Goal: Task Accomplishment & Management: Complete application form

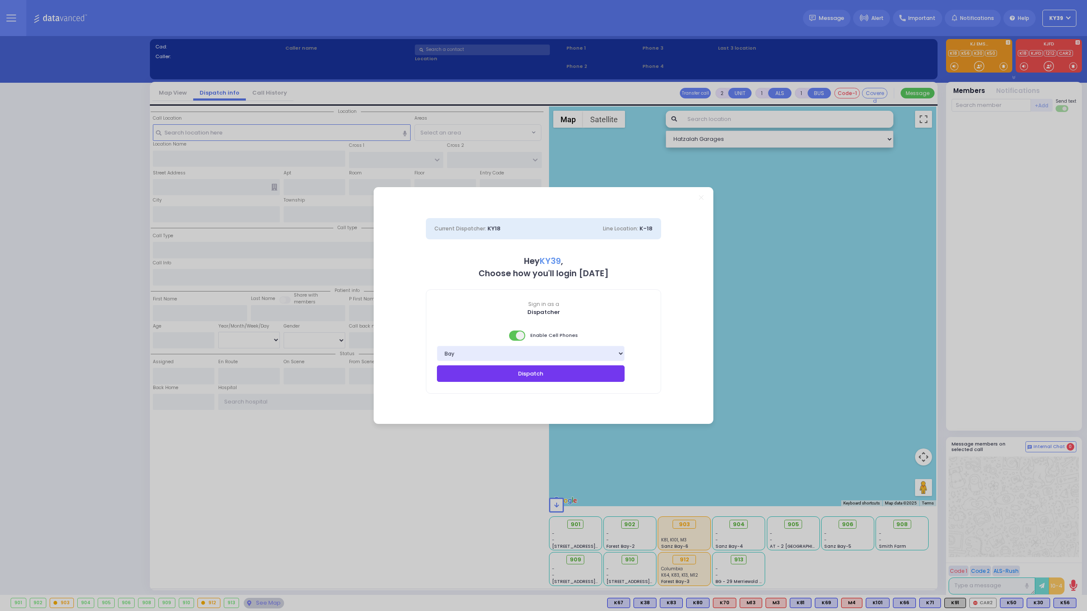
drag, startPoint x: 525, startPoint y: 374, endPoint x: 706, endPoint y: 366, distance: 181.8
click at [525, 374] on button "Dispatch" at bounding box center [531, 373] width 188 height 16
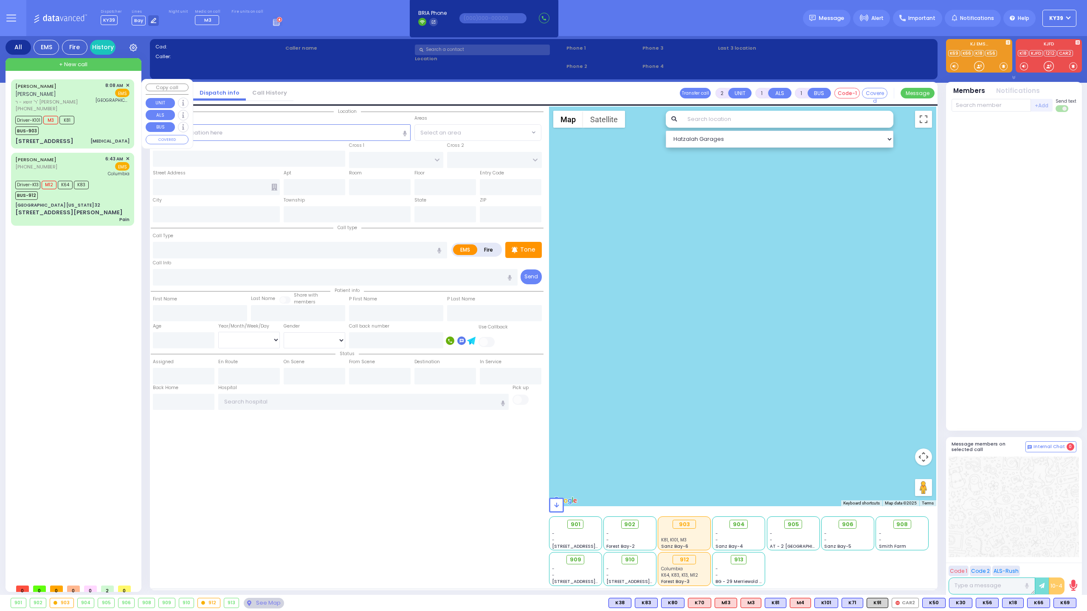
click at [76, 121] on div "Driver-K101 M3 K81 BUS-903" at bounding box center [47, 124] width 65 height 21
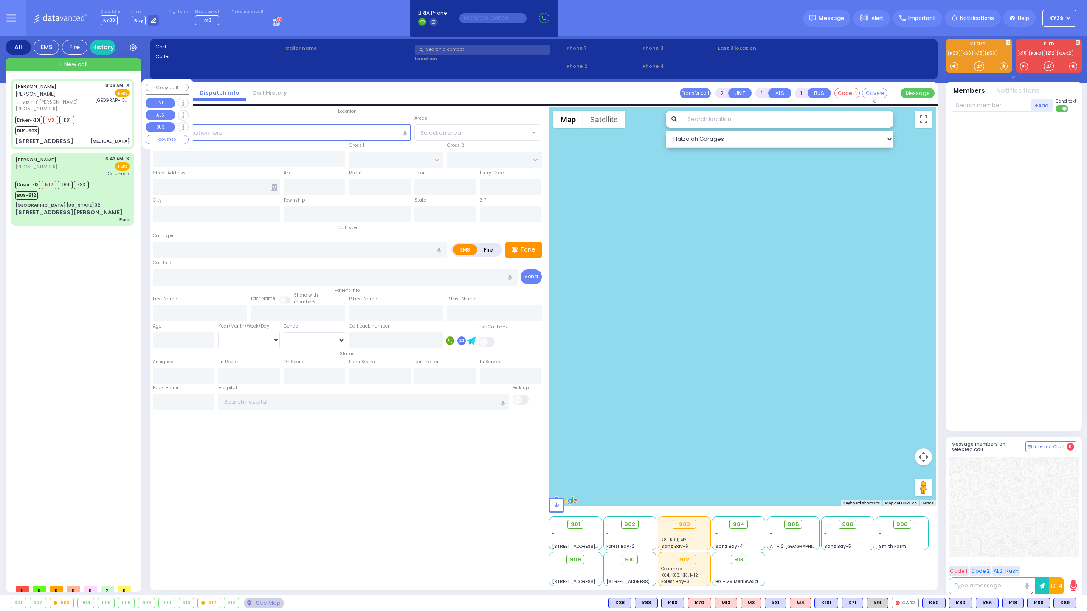
type input "6"
select select
type input "[MEDICAL_DATA]"
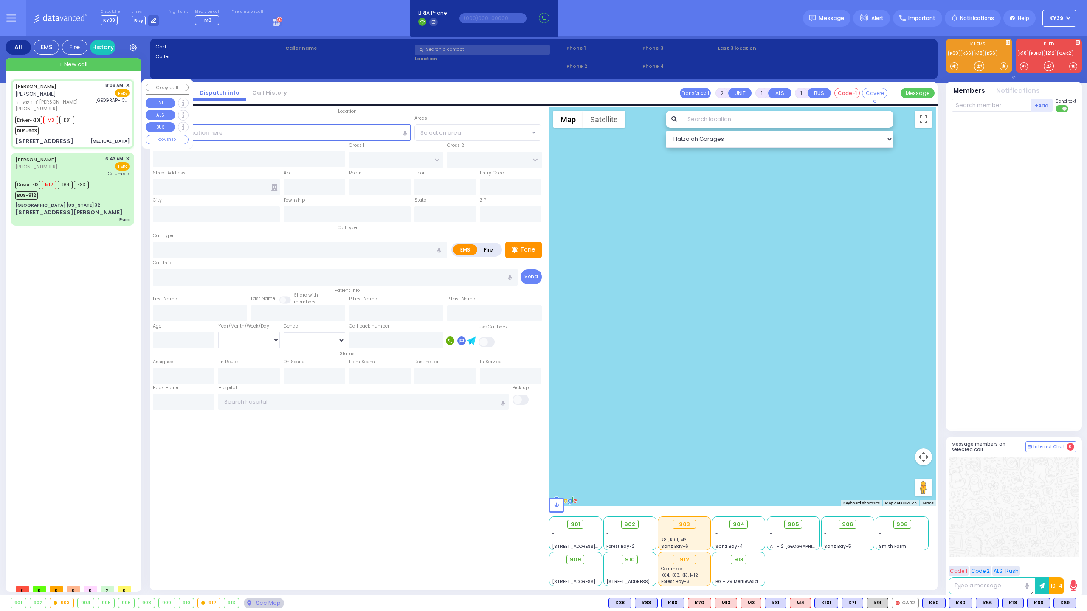
radio input "true"
type input "[PERSON_NAME]"
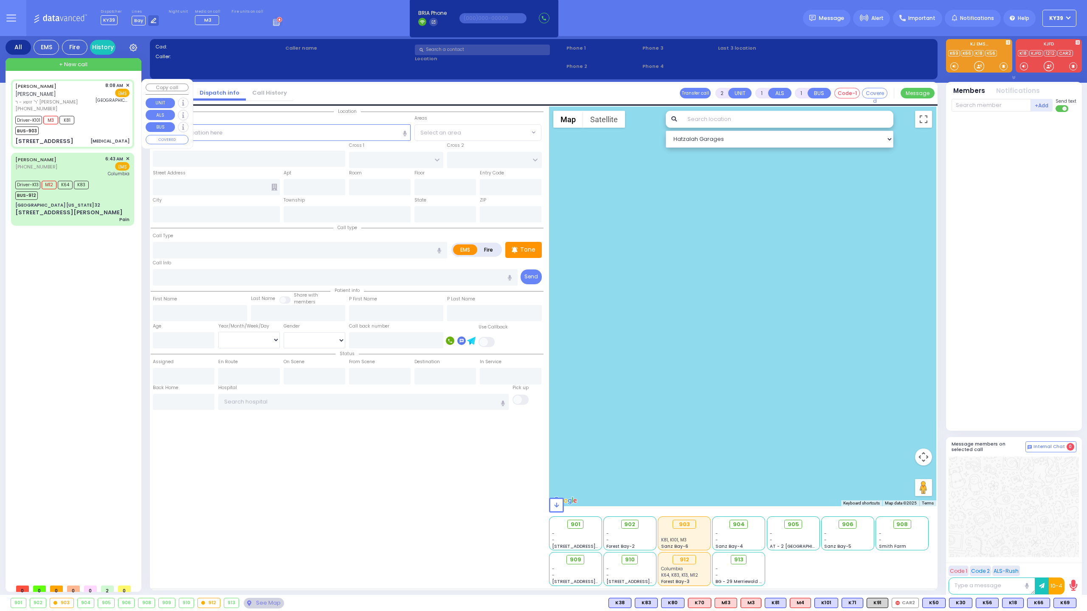
type input "60"
select select "Year"
select select "[DEMOGRAPHIC_DATA]"
type input "08:08"
type input "08:10"
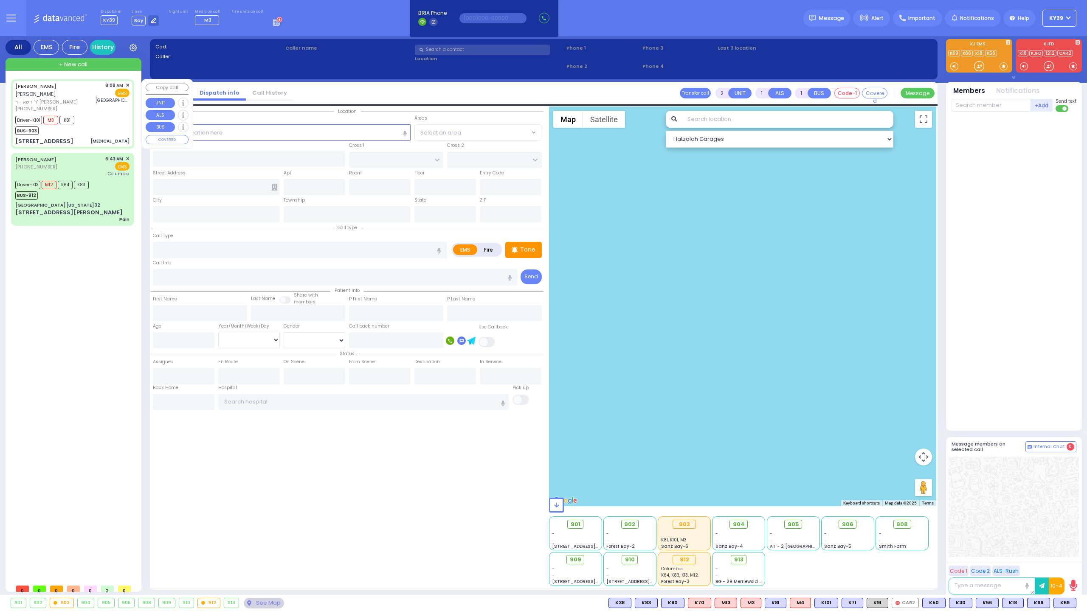
type input "08:15"
type input "08:34"
type input "08:54"
type input "09:11"
type input "[GEOGRAPHIC_DATA]- [GEOGRAPHIC_DATA]: Emergency Room"
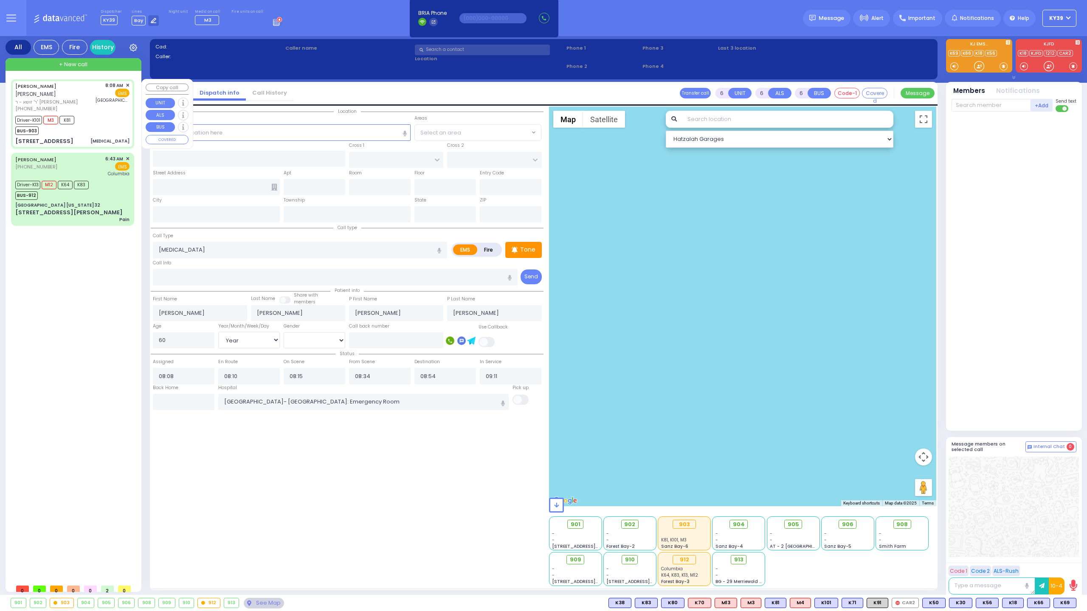
type input "GORLITZ COURT"
type input "SCHUNNEMUNK RD"
type input "[STREET_ADDRESS]"
type input "114"
type input "[PERSON_NAME]"
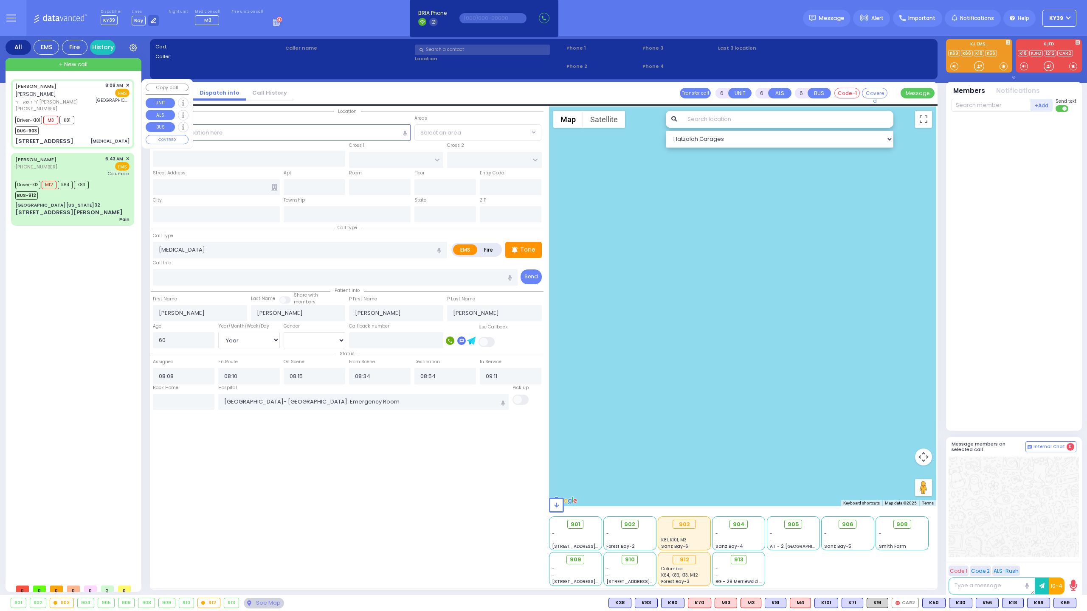
type input "[US_STATE]"
type input "10950"
select select "PALM TREE"
select select "Hatzalah Garages"
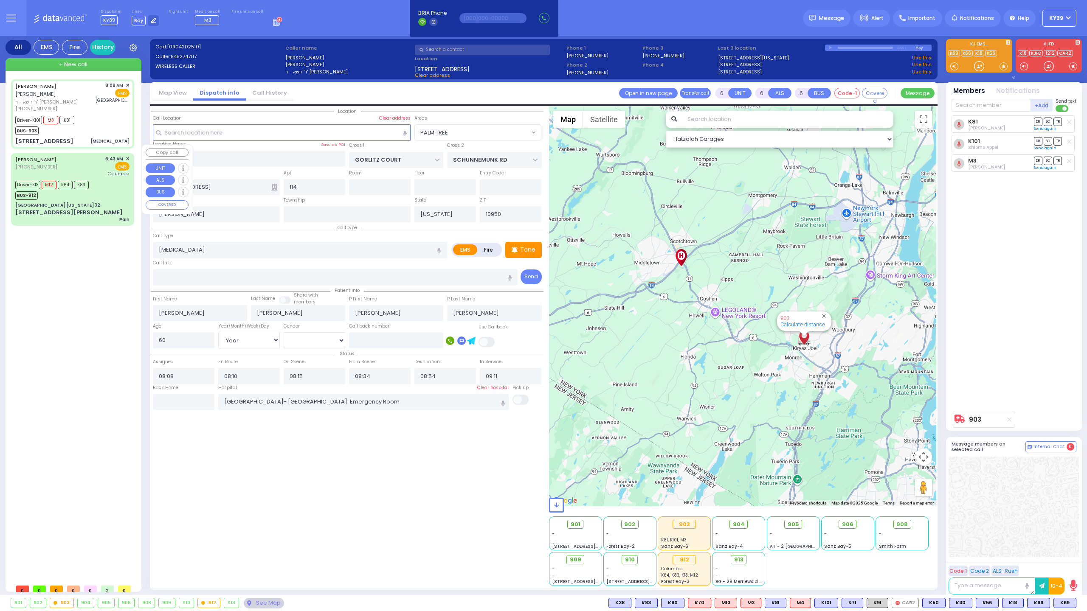
click at [85, 189] on div "BUS-912" at bounding box center [51, 194] width 73 height 11
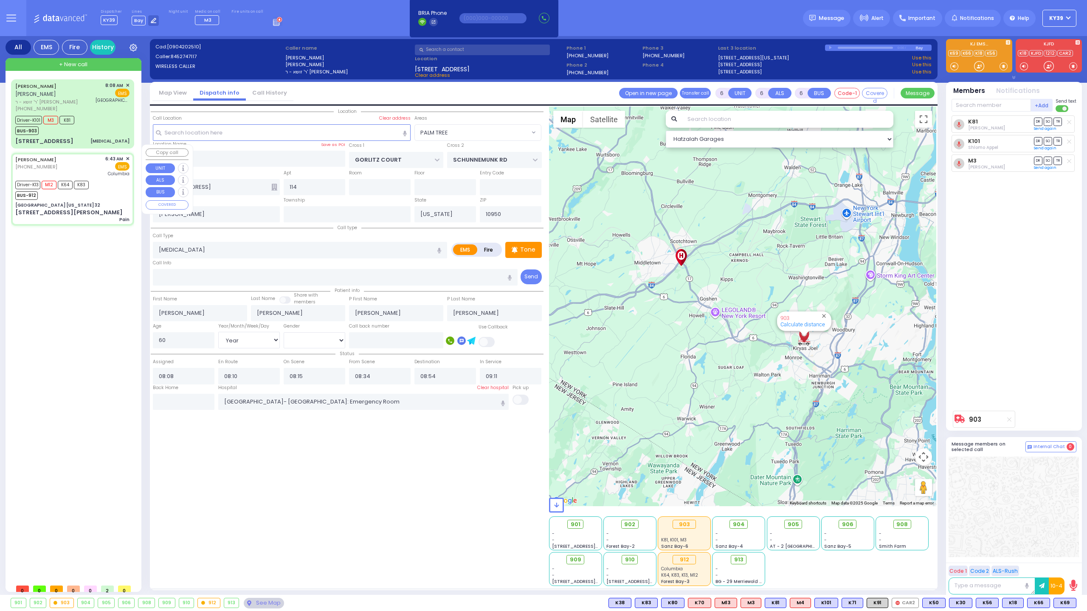
select select
type input "Pain"
radio input "true"
type input "[PERSON_NAME]"
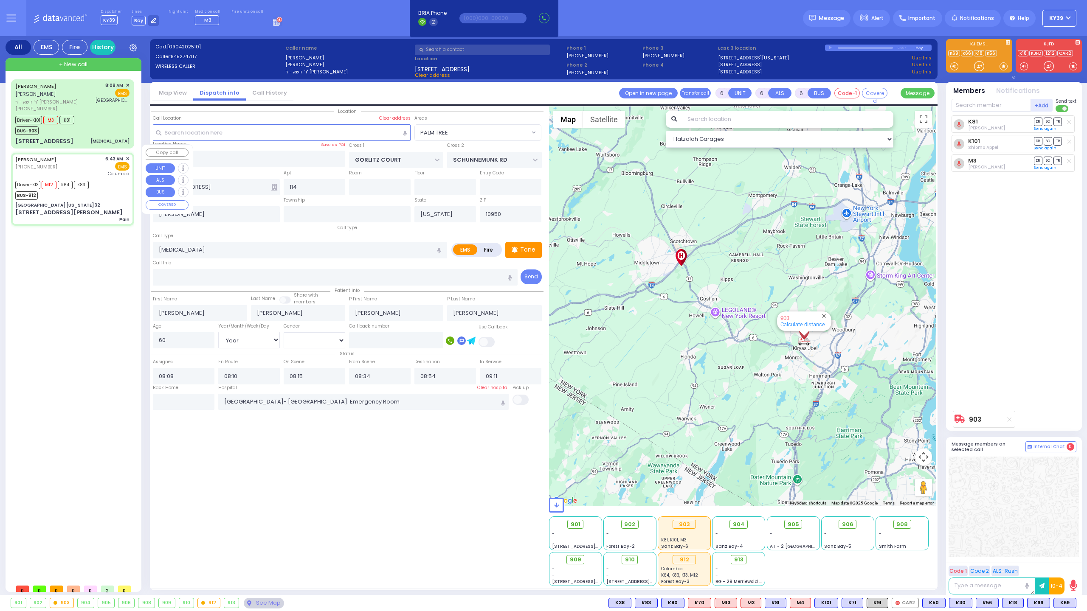
type input "21"
select select "Year"
select select "[DEMOGRAPHIC_DATA]"
type input "06:43"
type input "06:48"
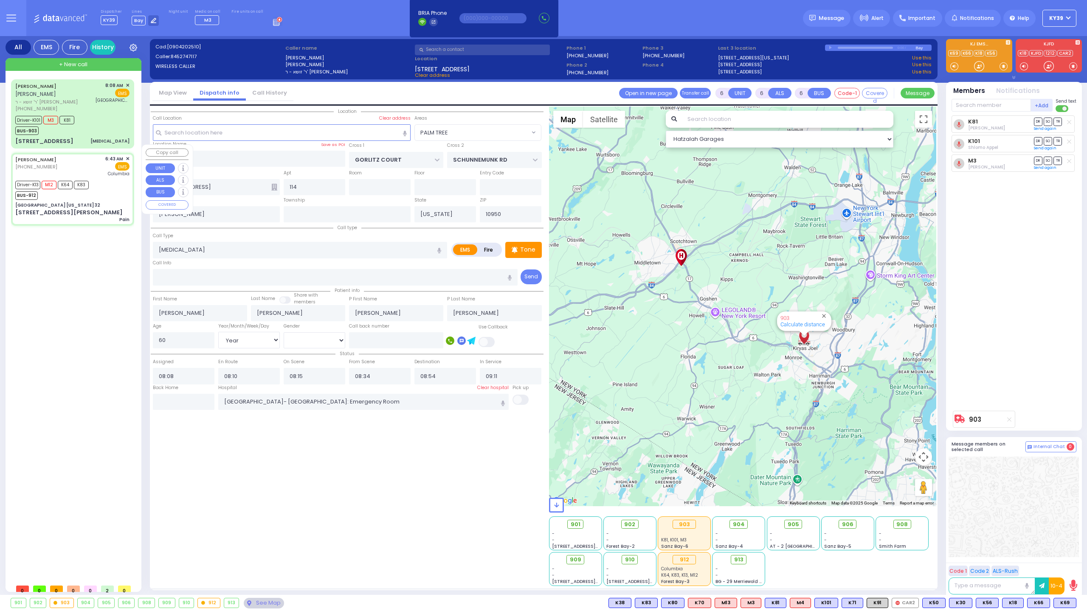
type input "06:50"
type input "06:53"
type input "08:09"
type input "08:51"
type input "[US_STATE][GEOGRAPHIC_DATA]- [GEOGRAPHIC_DATA]"
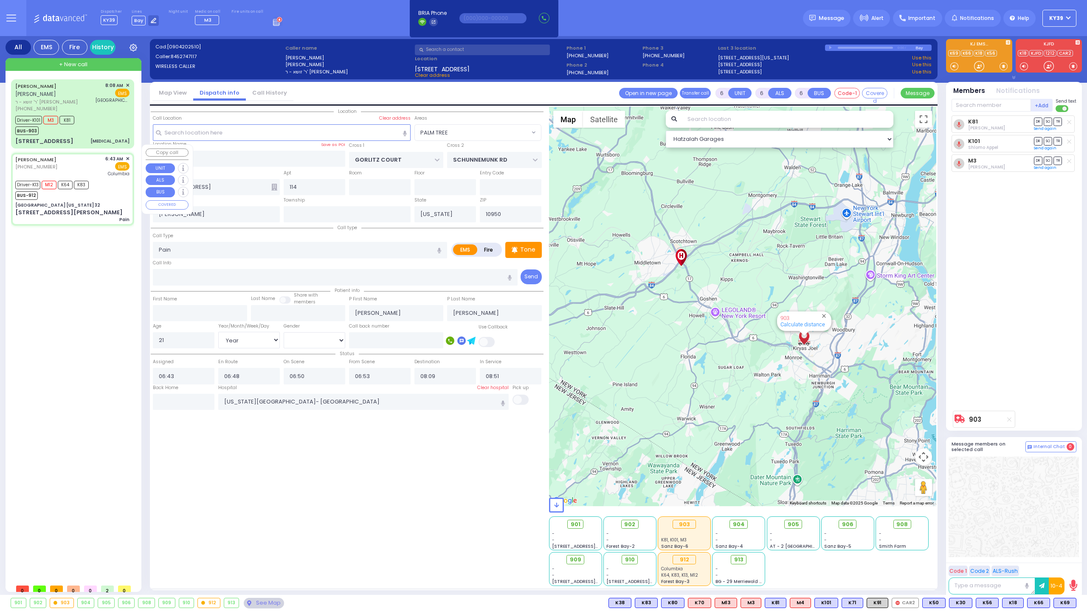
type input "[GEOGRAPHIC_DATA] [US_STATE] 32"
type input "CENTRE DR"
type input "AVERILL AVE"
type input "[STREET_ADDRESS][PERSON_NAME]"
type input "Woodbury"
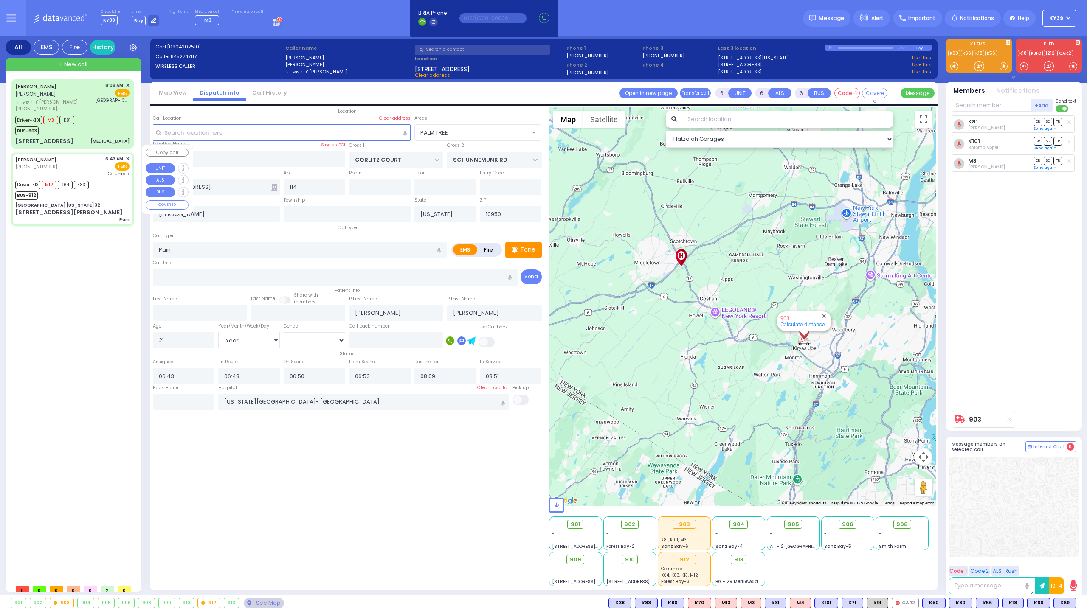
type input "10917"
select select "Hatzalah Garages"
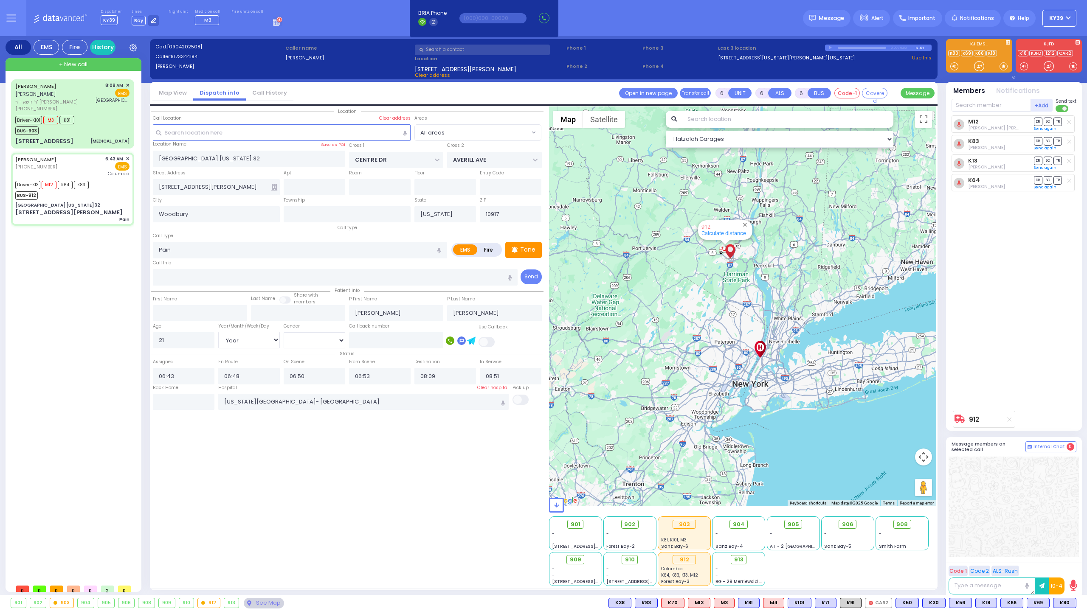
select select
radio input "true"
select select "Year"
select select "[DEMOGRAPHIC_DATA]"
select select "Hatzalah Garages"
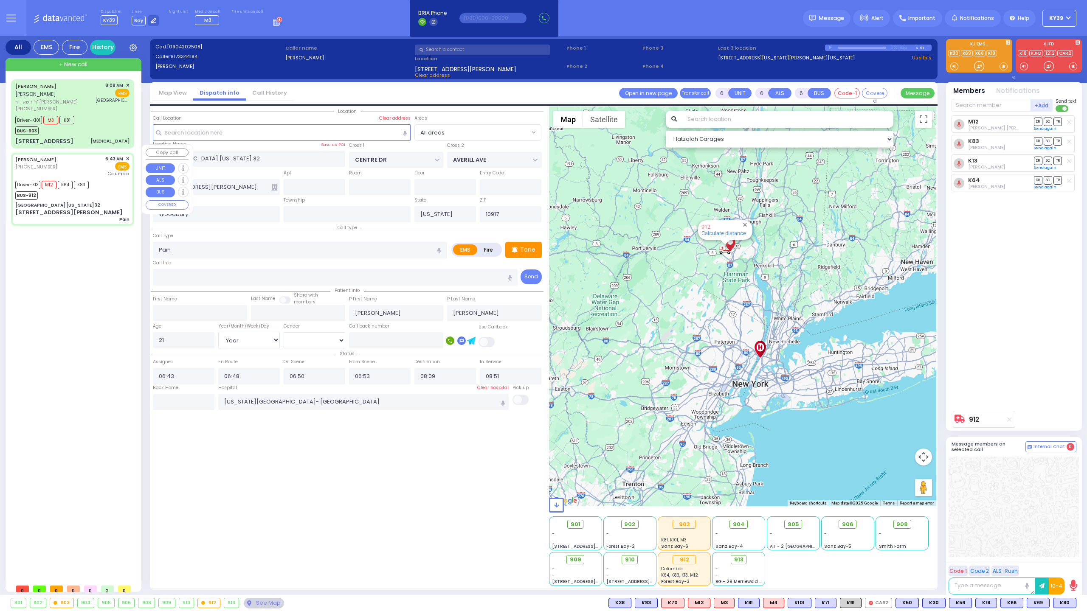
click at [91, 208] on div "[STREET_ADDRESS][PERSON_NAME] Pain" at bounding box center [72, 215] width 114 height 15
select select
radio input "true"
select select "Year"
select select "[DEMOGRAPHIC_DATA]"
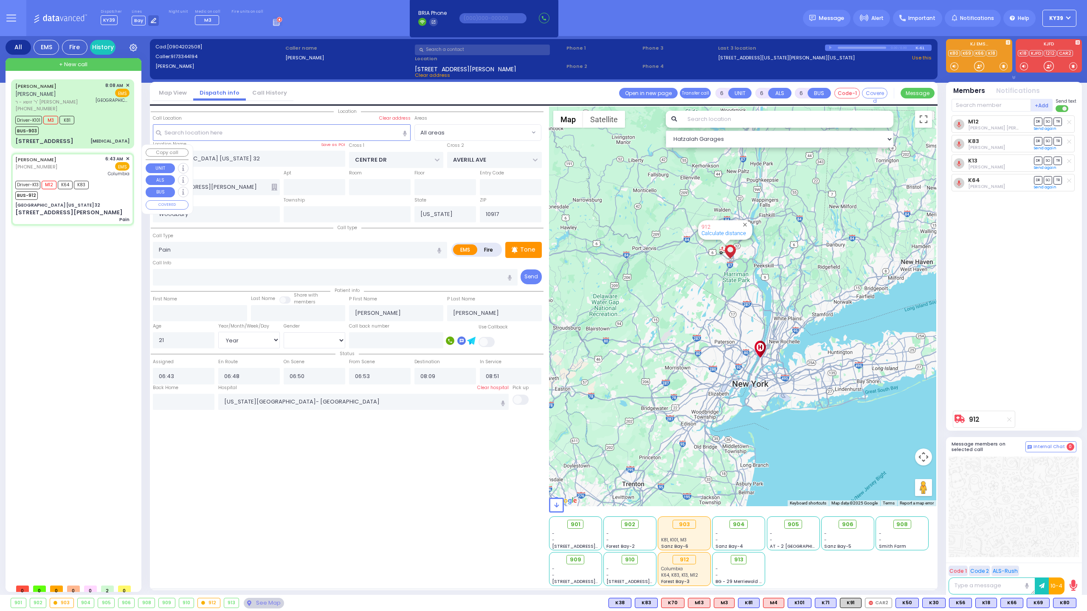
select select "Hatzalah Garages"
click at [82, 288] on div "[PERSON_NAME] [PERSON_NAME] ר' זושא - ר' [PERSON_NAME] [PHONE_NUMBER] 8:08 AM ✕…" at bounding box center [74, 329] width 126 height 501
click at [80, 123] on div "Driver-K101 M3 K81 BUS-903" at bounding box center [72, 124] width 114 height 21
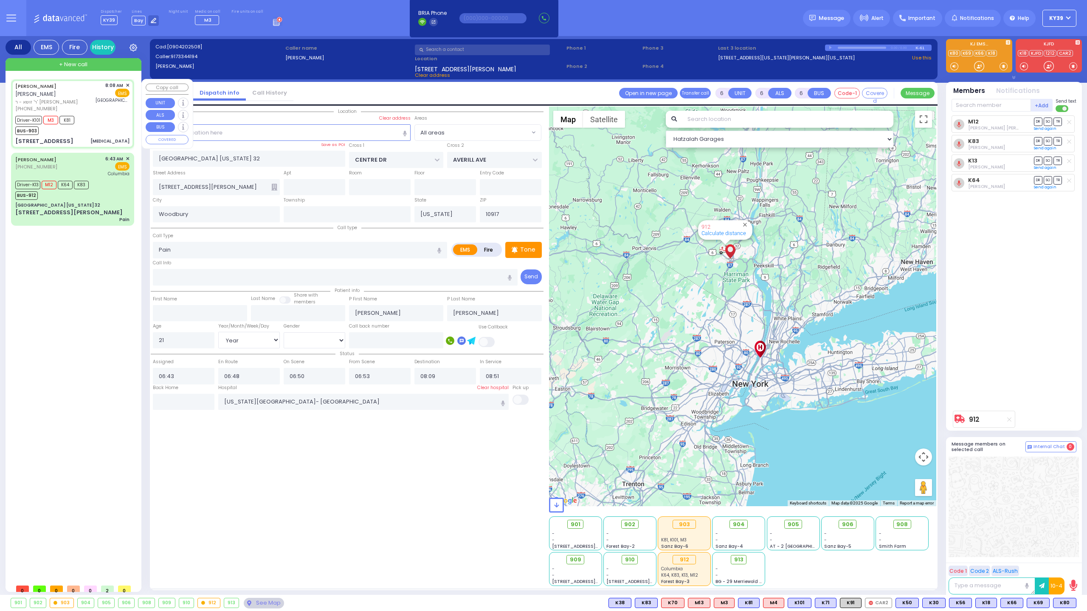
select select
type input "[MEDICAL_DATA]"
radio input "true"
type input "[PERSON_NAME]"
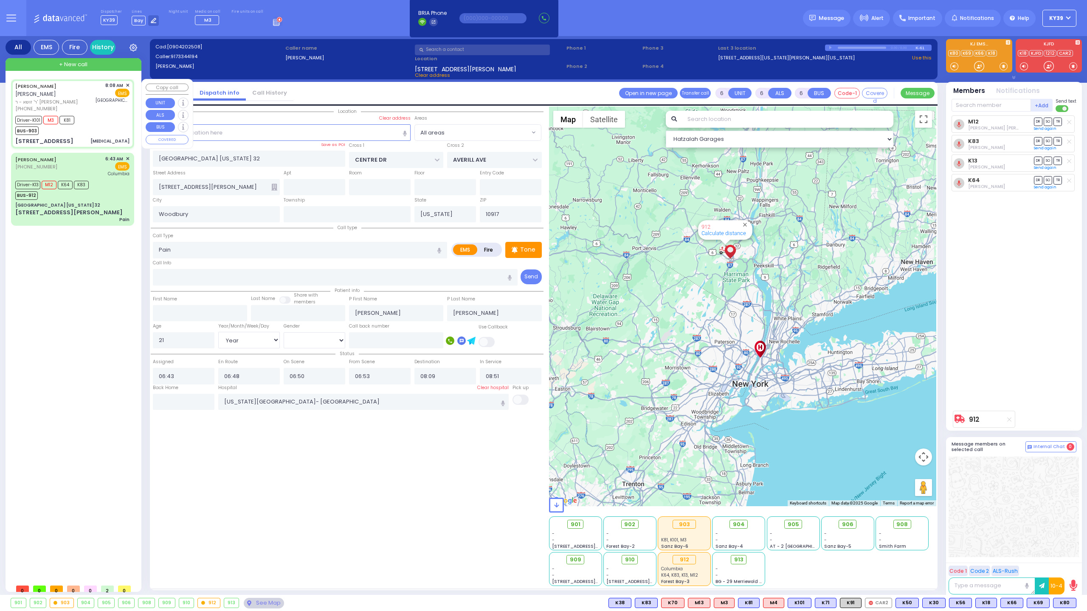
type input "[PERSON_NAME]"
type input "60"
select select "Year"
select select "[DEMOGRAPHIC_DATA]"
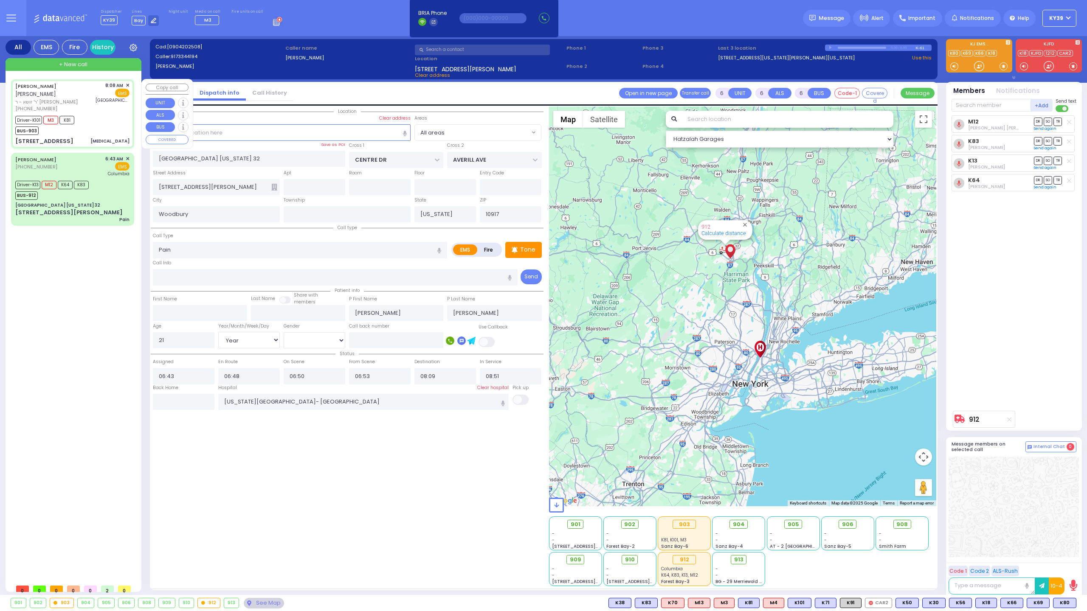
type input "08:08"
type input "08:10"
type input "08:15"
type input "08:34"
type input "08:54"
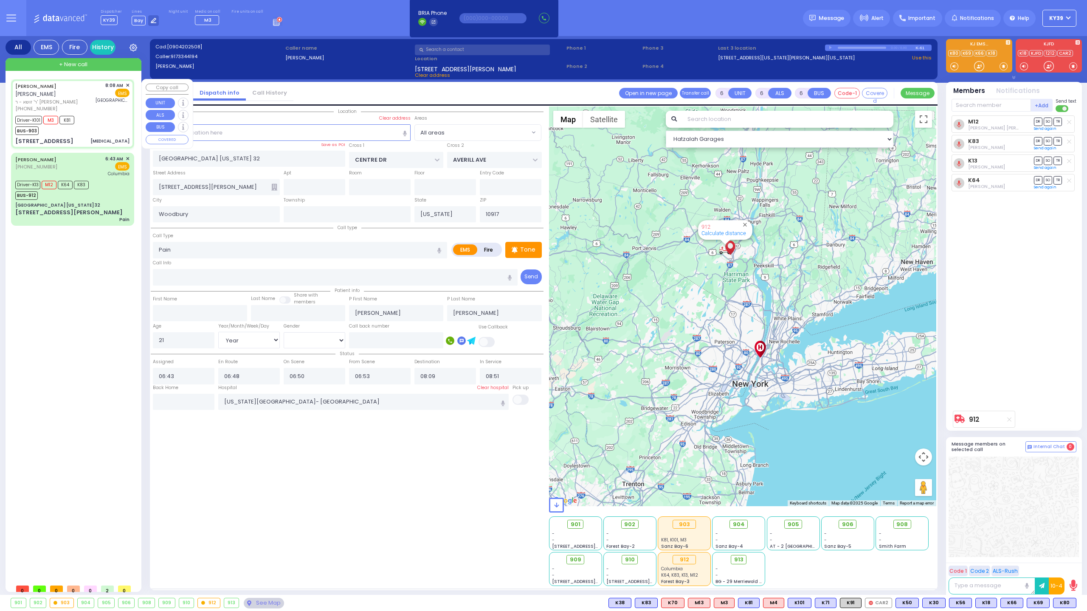
type input "09:11"
type input "[GEOGRAPHIC_DATA]- [GEOGRAPHIC_DATA]: Emergency Room"
select select "Hatzalah Garages"
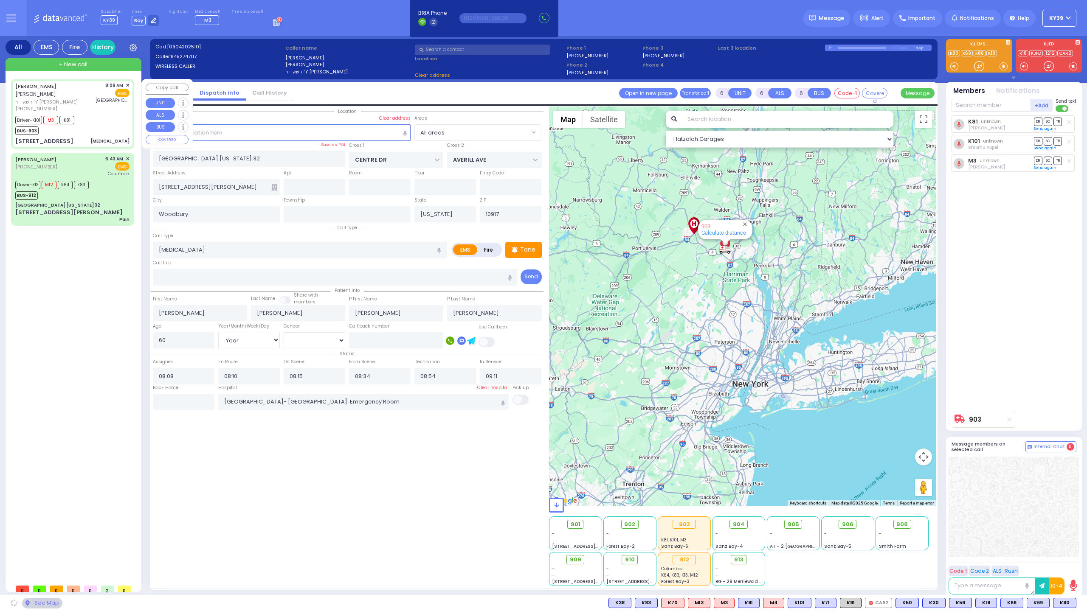
type input "GORLITZ COURT"
type input "SCHUNNEMUNK RD"
type input "[STREET_ADDRESS]"
type input "114"
type input "[PERSON_NAME]"
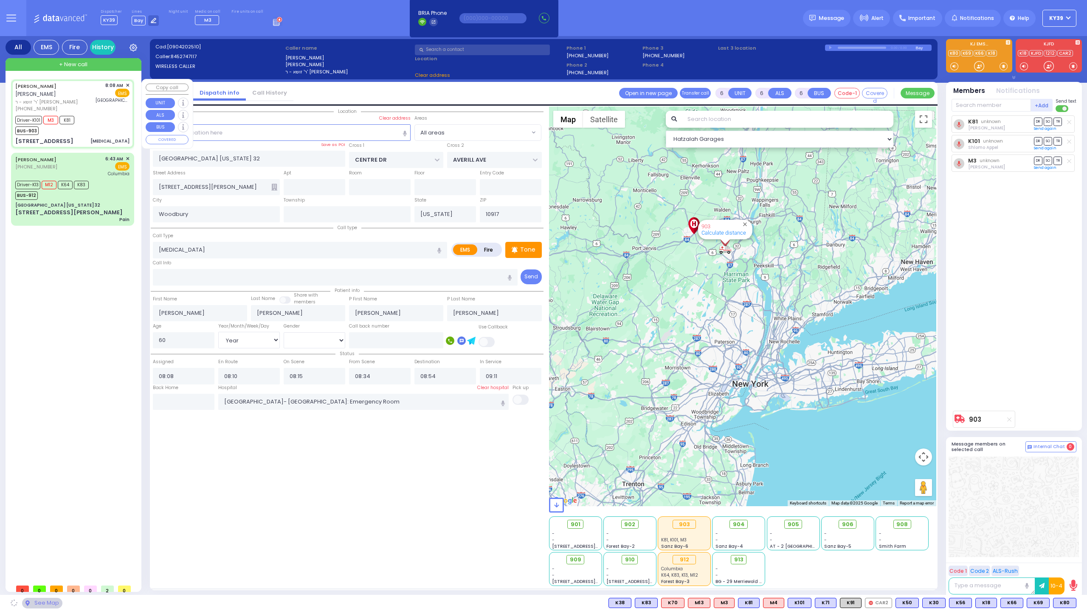
type input "10950"
select select "PALM TREE"
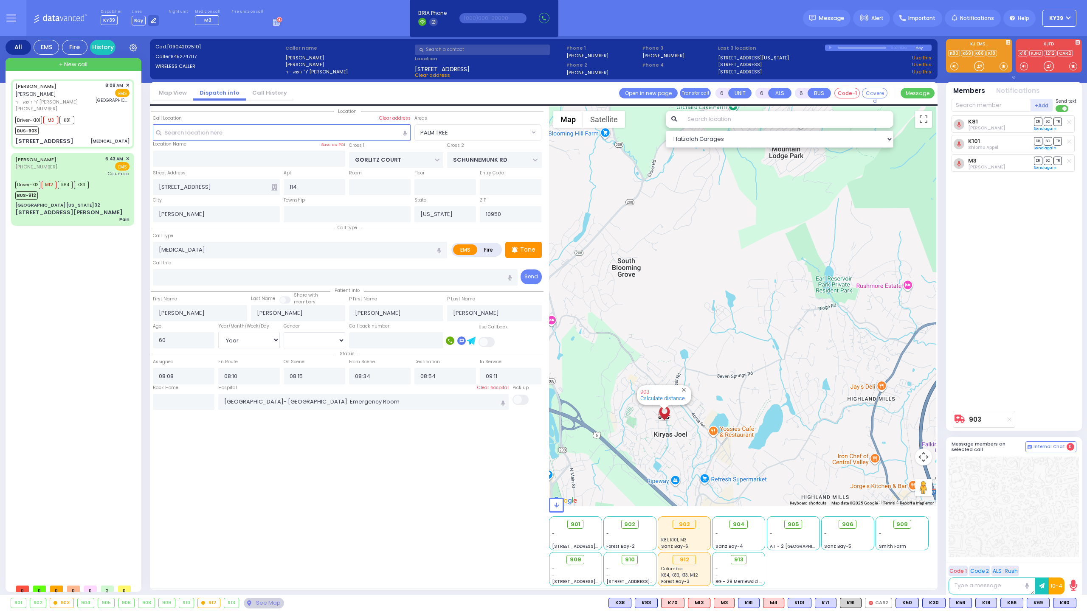
drag, startPoint x: 736, startPoint y: 345, endPoint x: 752, endPoint y: 298, distance: 49.9
click at [751, 298] on div "903 Calculate distance" at bounding box center [743, 307] width 388 height 400
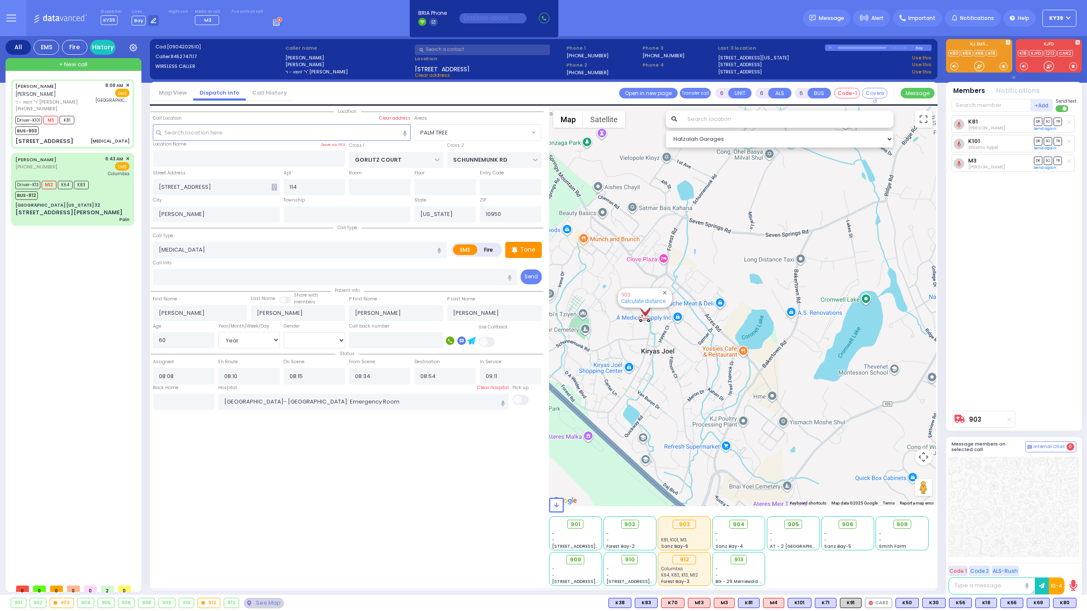
drag, startPoint x: 712, startPoint y: 343, endPoint x: 756, endPoint y: 289, distance: 68.7
click at [750, 288] on div "903 Calculate distance" at bounding box center [743, 307] width 388 height 400
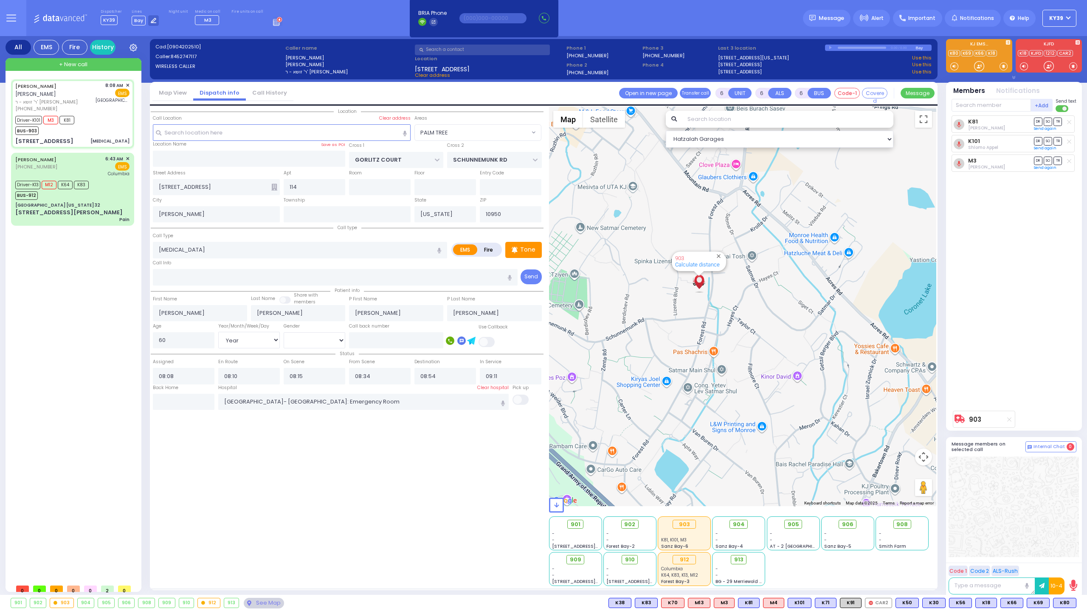
drag, startPoint x: 746, startPoint y: 339, endPoint x: 787, endPoint y: 353, distance: 42.7
click at [785, 351] on div "903 Calculate distance" at bounding box center [743, 307] width 388 height 400
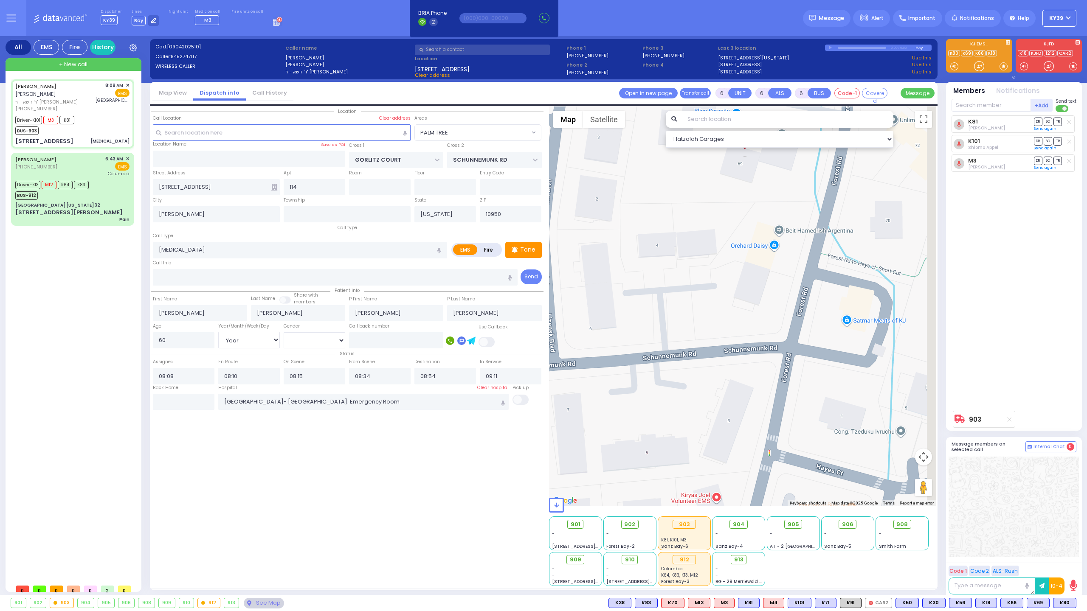
drag, startPoint x: 768, startPoint y: 267, endPoint x: 721, endPoint y: 344, distance: 90.5
click at [722, 342] on div "903 Calculate distance" at bounding box center [743, 307] width 388 height 400
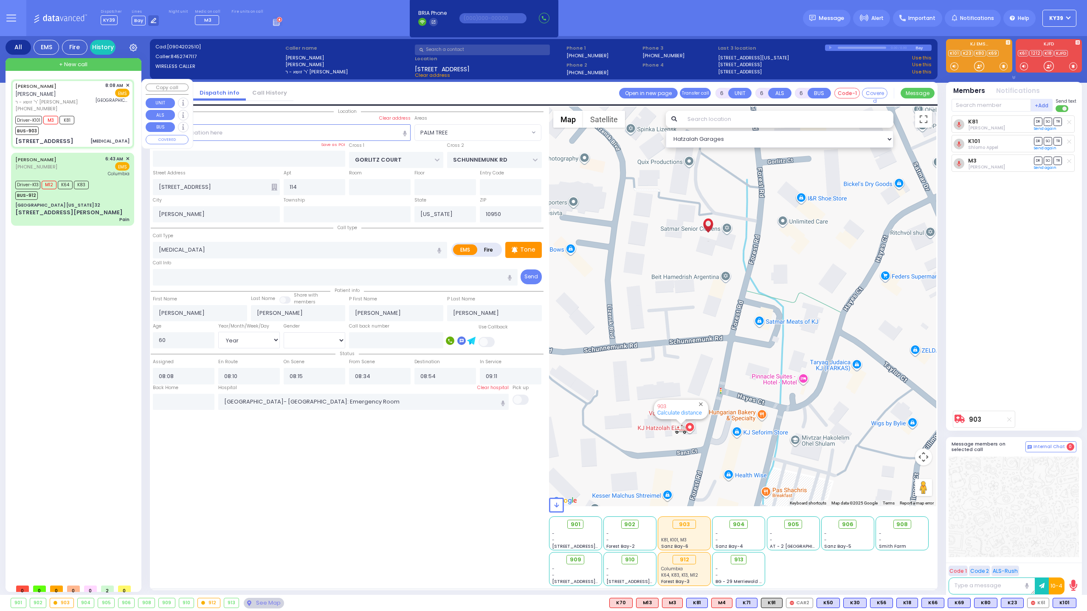
click at [87, 137] on div "[STREET_ADDRESS] [MEDICAL_DATA]" at bounding box center [72, 141] width 114 height 8
select select
radio input "true"
select select "Year"
select select "[DEMOGRAPHIC_DATA]"
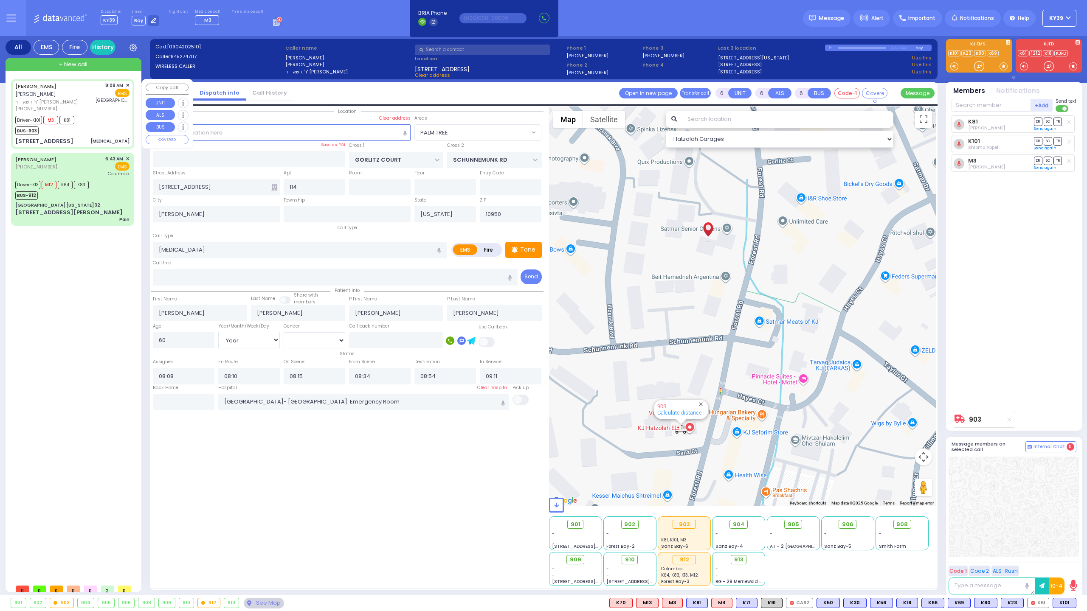
select select "Hatzalah Garages"
select select "PALM TREE"
click at [173, 400] on input "text" at bounding box center [184, 402] width 62 height 16
type input "10:03"
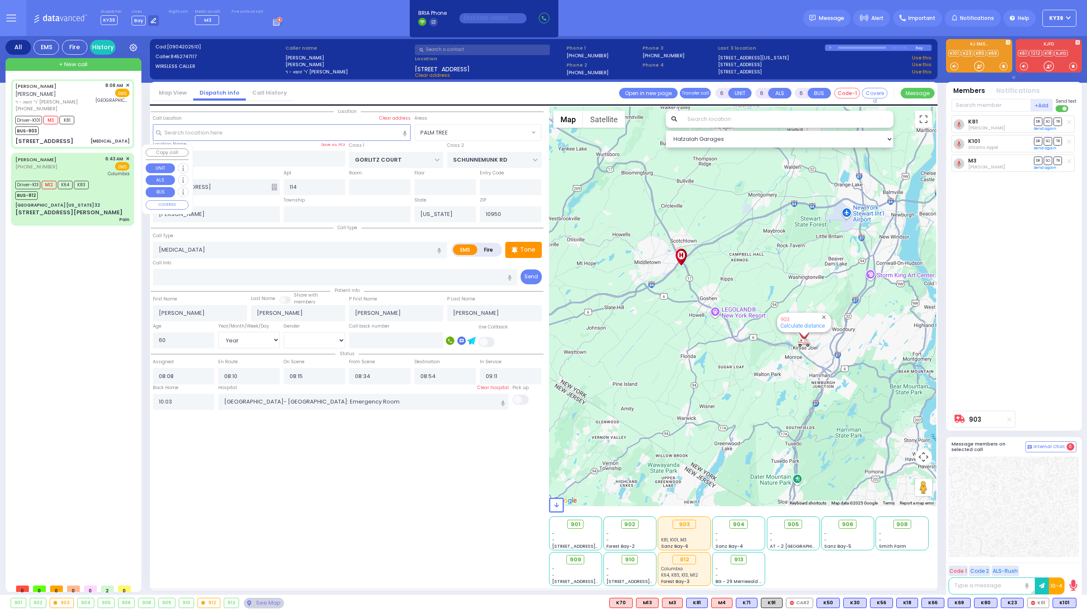
click at [98, 202] on div "[GEOGRAPHIC_DATA] [US_STATE] 32" at bounding box center [72, 205] width 114 height 6
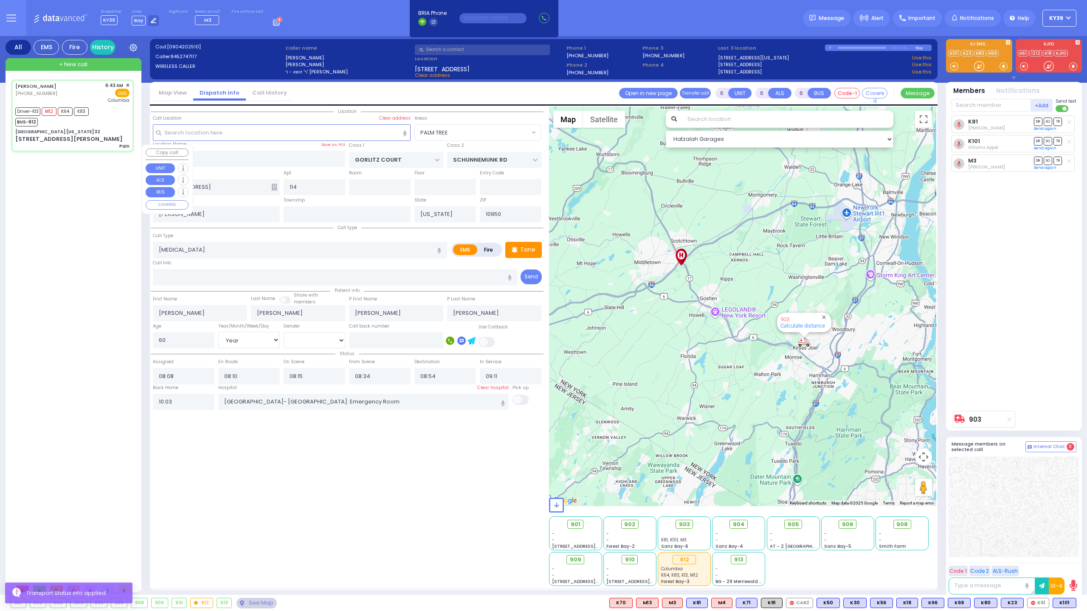
select select
type input "Pain"
radio input "true"
type input "[PERSON_NAME]"
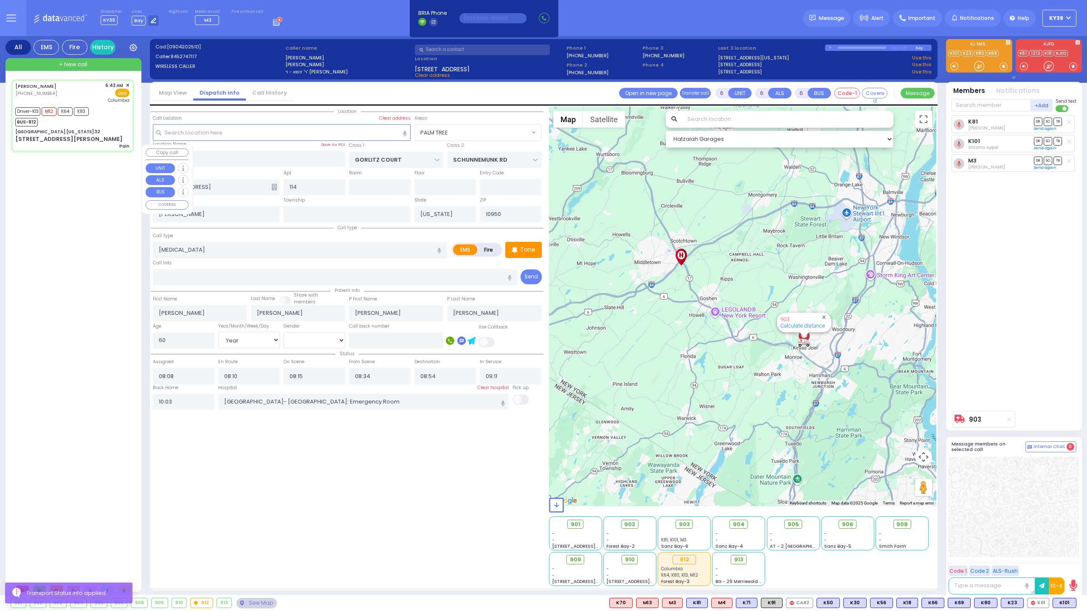
type input "21"
select select "Year"
select select "[DEMOGRAPHIC_DATA]"
type input "06:43"
type input "06:48"
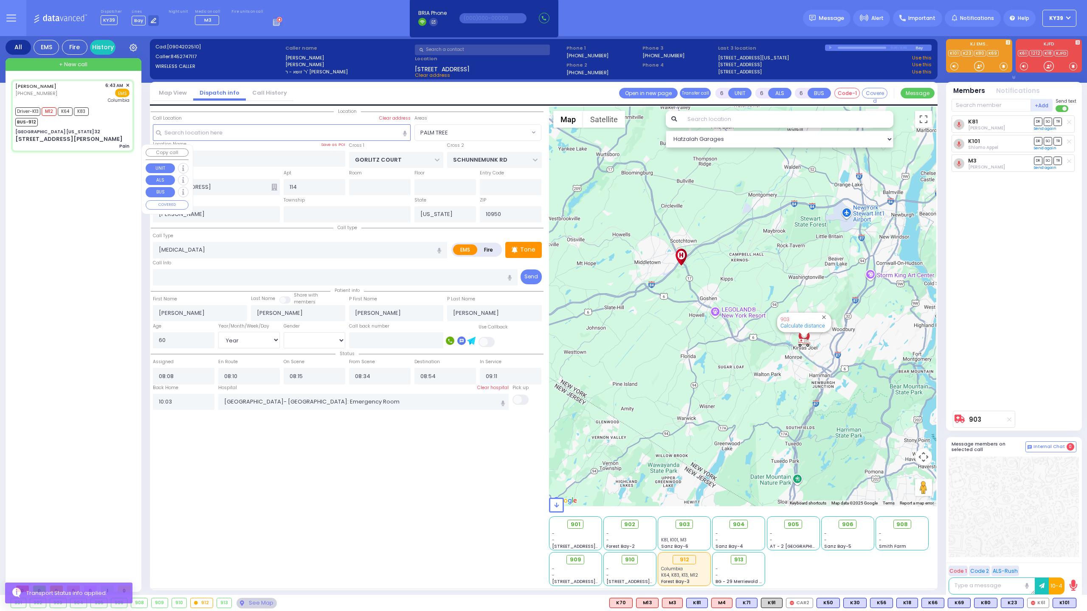
type input "06:50"
type input "06:53"
type input "08:09"
type input "08:51"
type input "[US_STATE][GEOGRAPHIC_DATA]- [GEOGRAPHIC_DATA]"
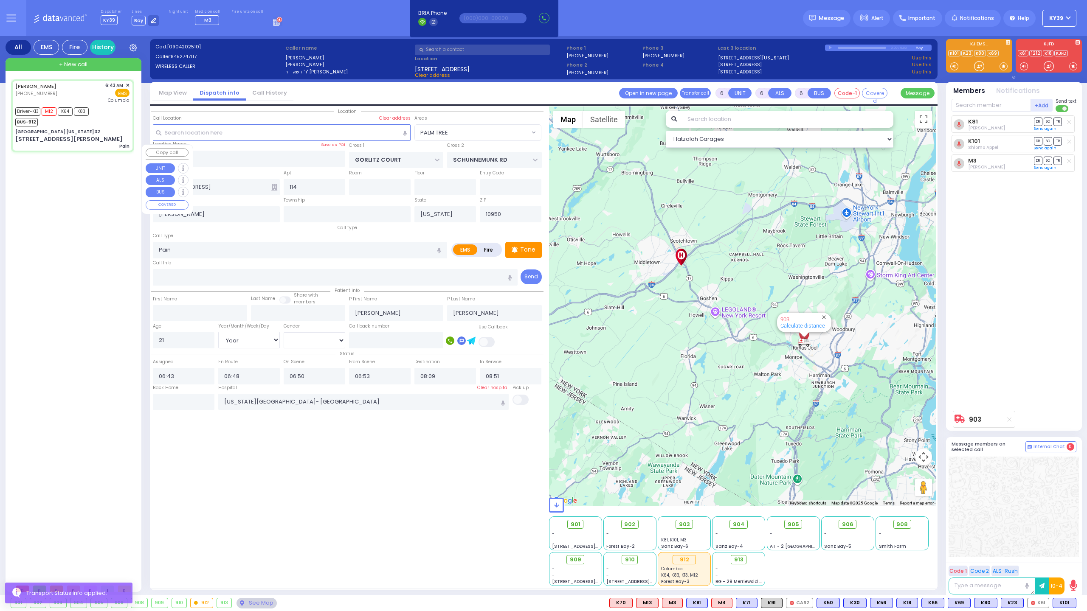
select select "Hatzalah Garages"
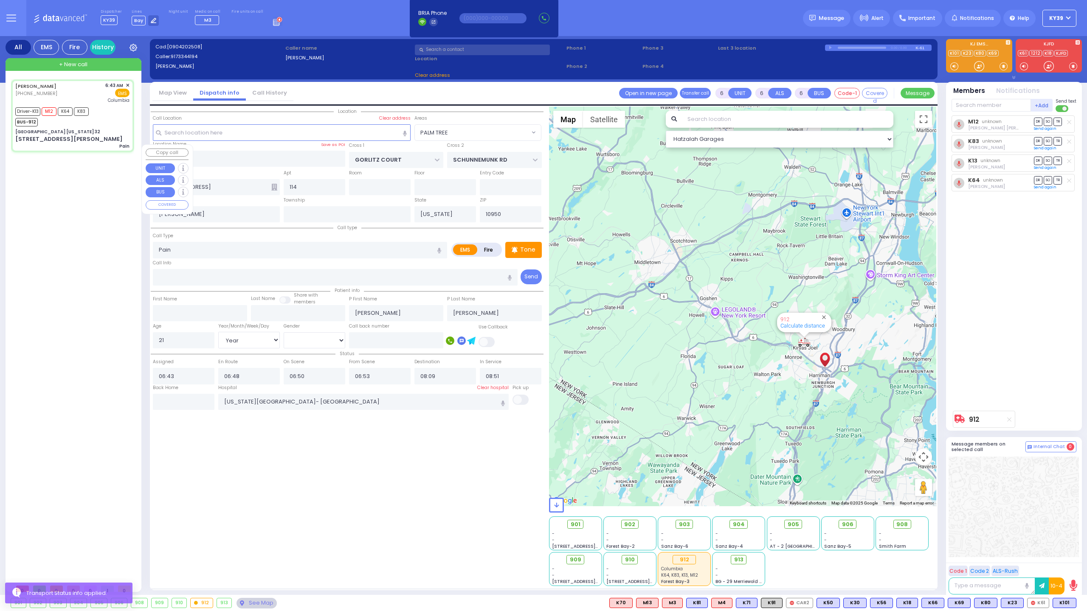
type input "[GEOGRAPHIC_DATA] [US_STATE] 32"
type input "CENTRE DR"
type input "AVERILL AVE"
type input "[STREET_ADDRESS][PERSON_NAME]"
type input "Woodbury"
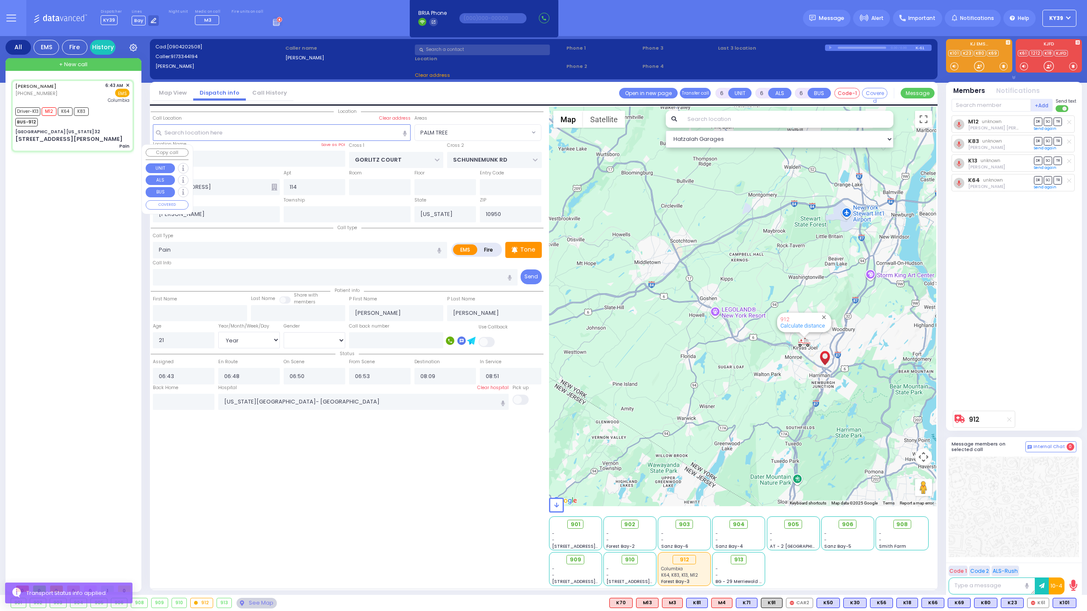
type input "10917"
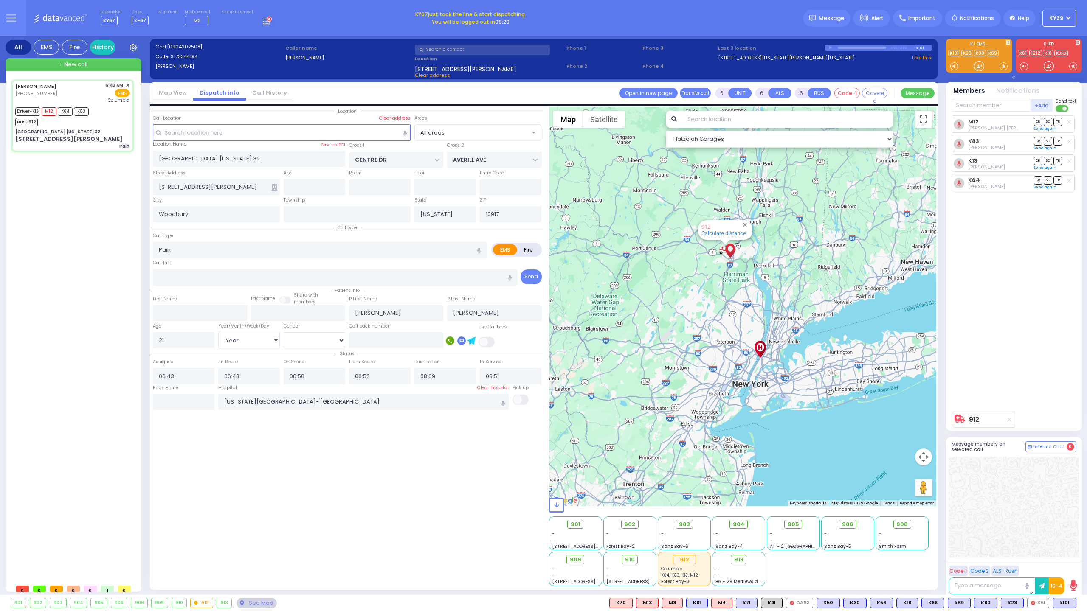
click at [1067, 20] on button "KY39" at bounding box center [1059, 18] width 34 height 17
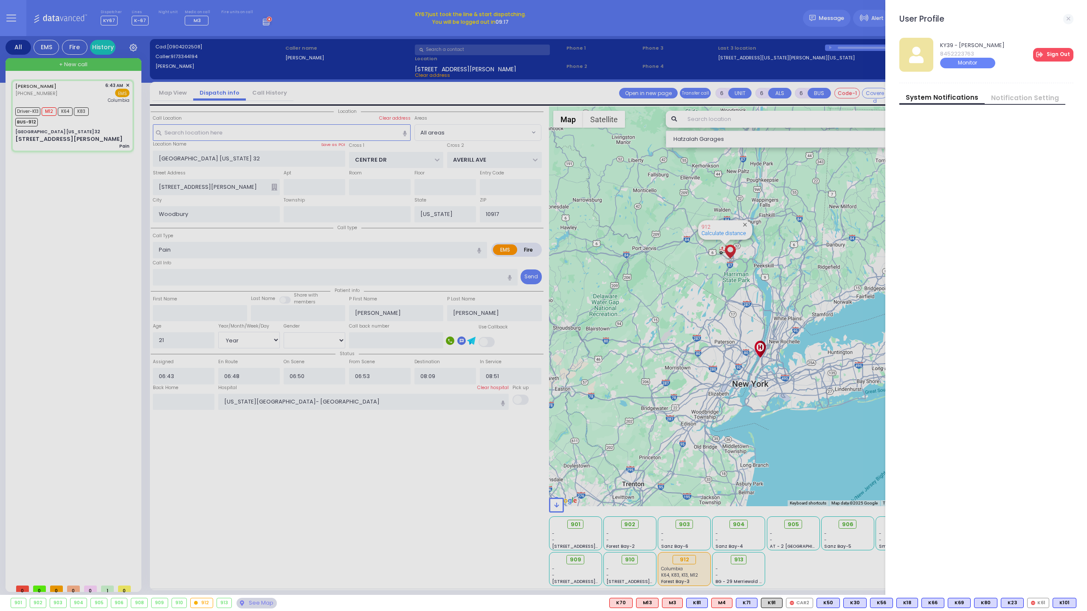
click at [1055, 57] on link "Sign Out" at bounding box center [1053, 55] width 40 height 14
